Goal: Navigation & Orientation: Find specific page/section

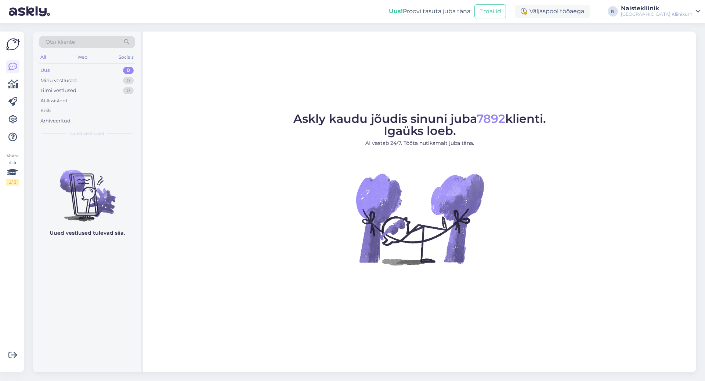
click at [214, 323] on div "Askly kaudu jõudis sinuni juba 7892 klienti. Igaüks loeb. AI vastab 24/7. Tööta…" at bounding box center [419, 202] width 553 height 341
drag, startPoint x: 202, startPoint y: 176, endPoint x: 214, endPoint y: 173, distance: 12.7
click at [203, 176] on figure "Askly kaudu jõudis sinuni juba 7892 klienti. Igaüks loeb. AI vastab 24/7. Tööta…" at bounding box center [420, 199] width 540 height 172
